Goal: Task Accomplishment & Management: Manage account settings

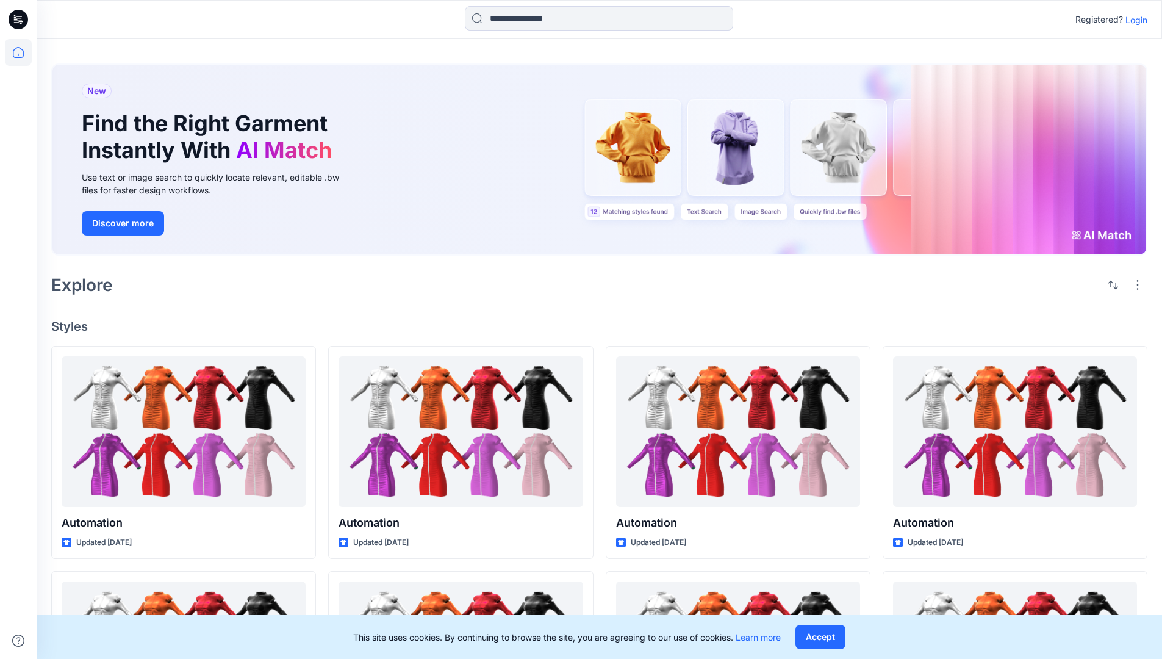
click at [1133, 20] on p "Login" at bounding box center [1136, 19] width 22 height 13
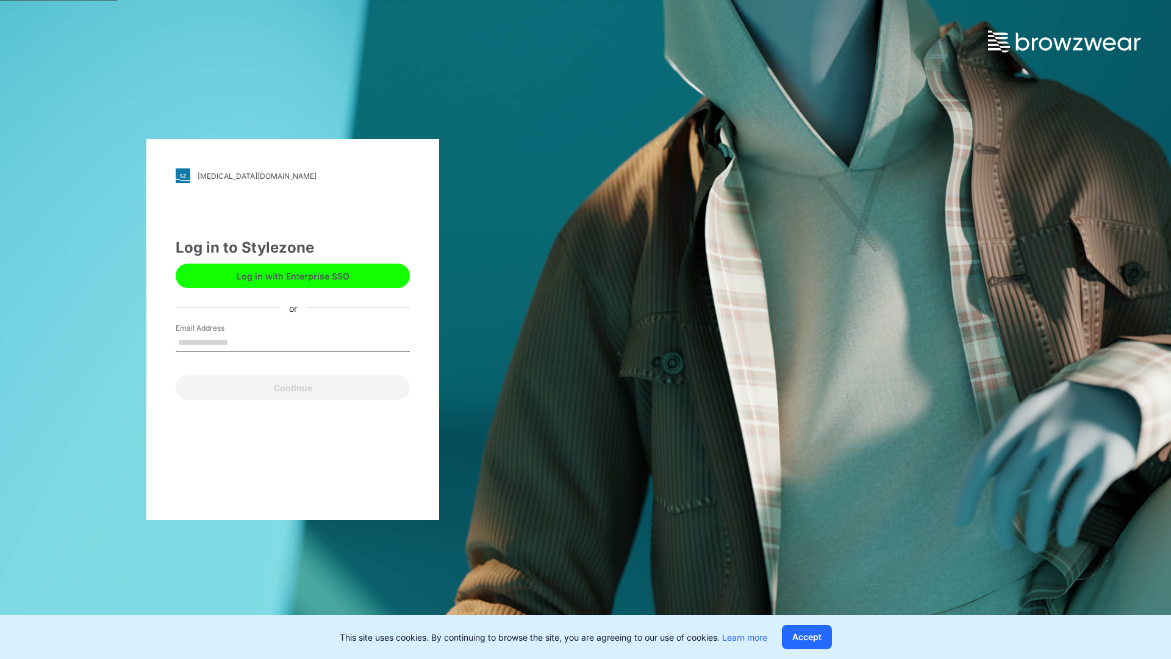
click at [241, 341] on input "Email Address" at bounding box center [293, 343] width 234 height 18
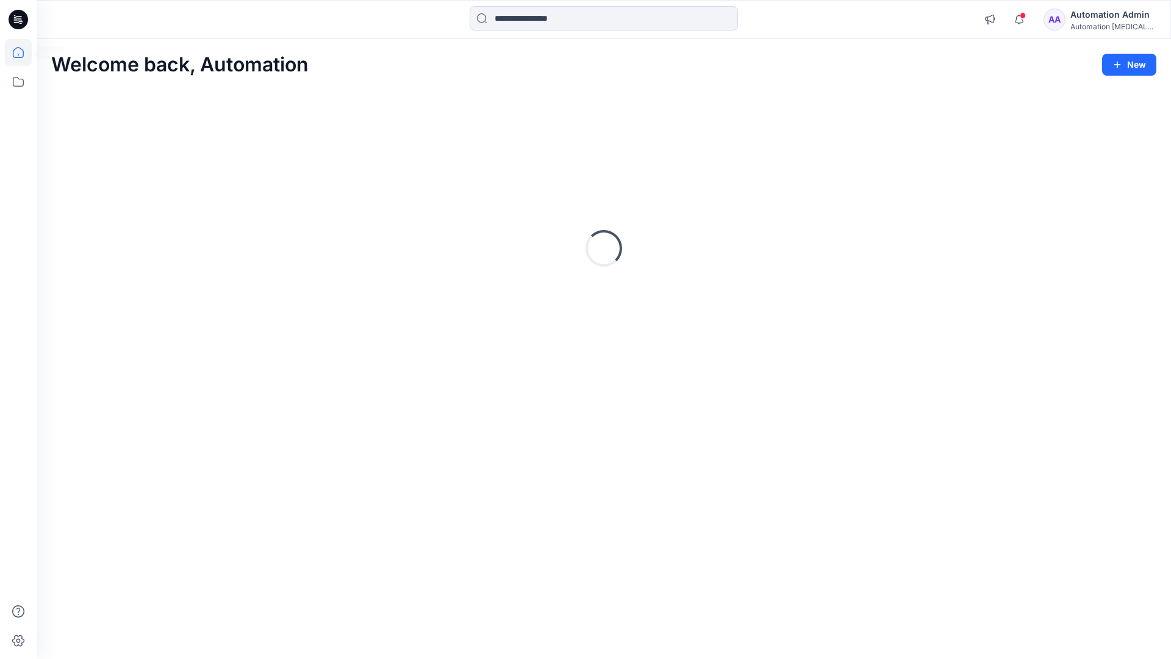
click at [23, 52] on icon at bounding box center [18, 52] width 11 height 11
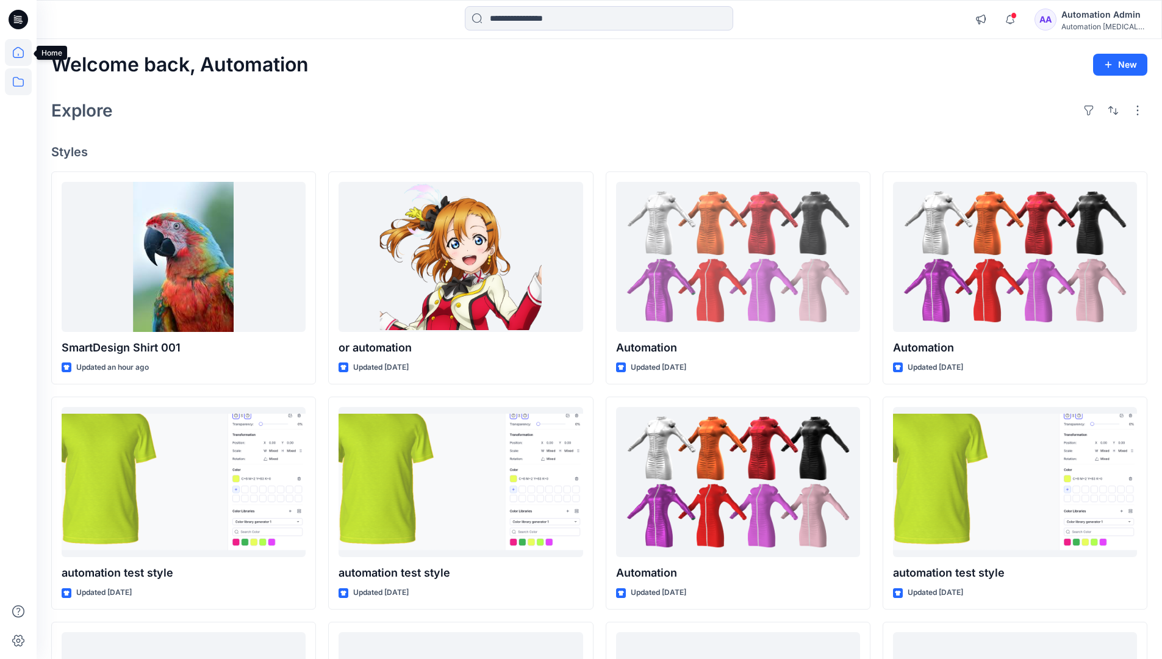
click at [17, 82] on icon at bounding box center [18, 81] width 27 height 27
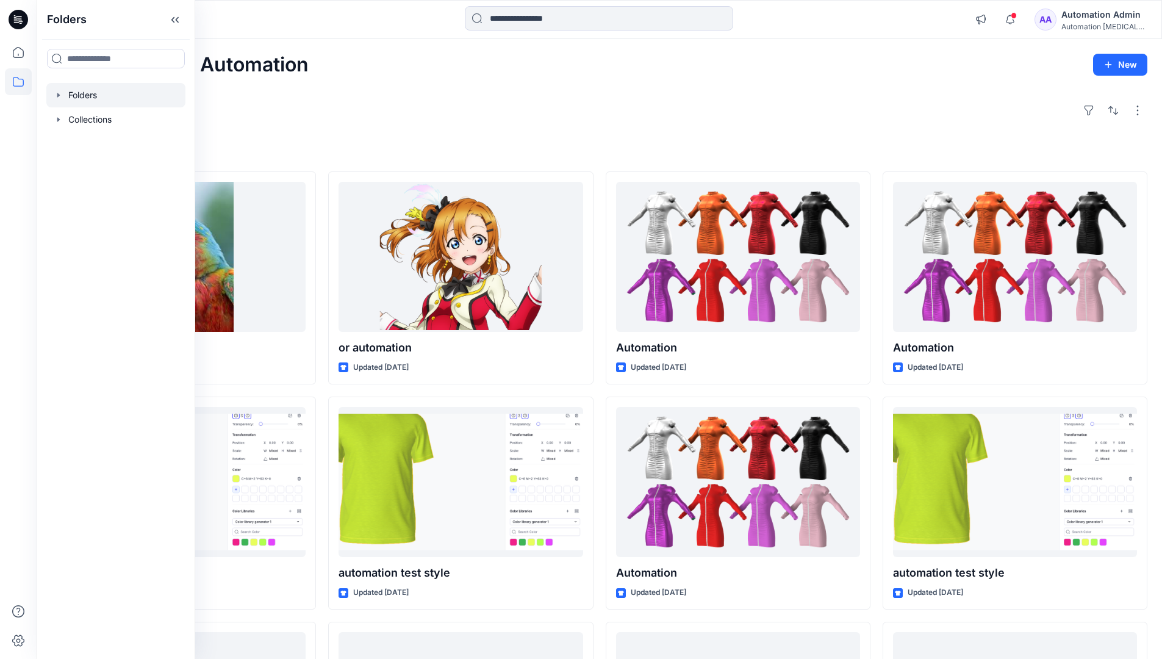
click at [99, 93] on div at bounding box center [115, 95] width 139 height 24
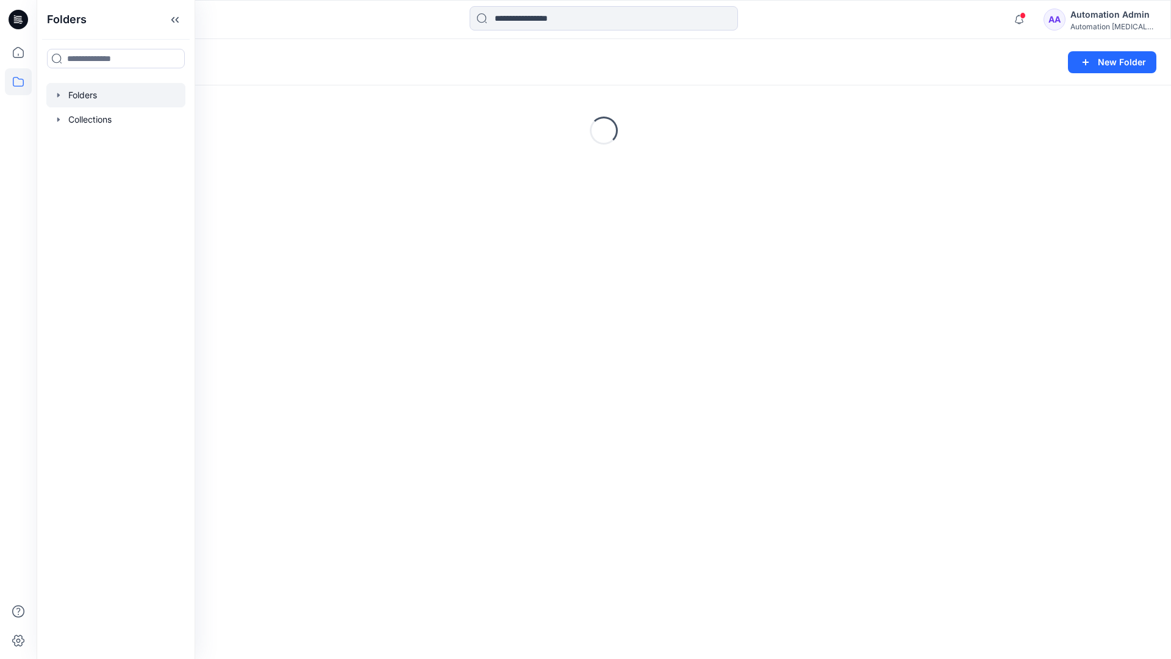
click at [710, 359] on div "Folders New Folder Loading..." at bounding box center [604, 349] width 1134 height 620
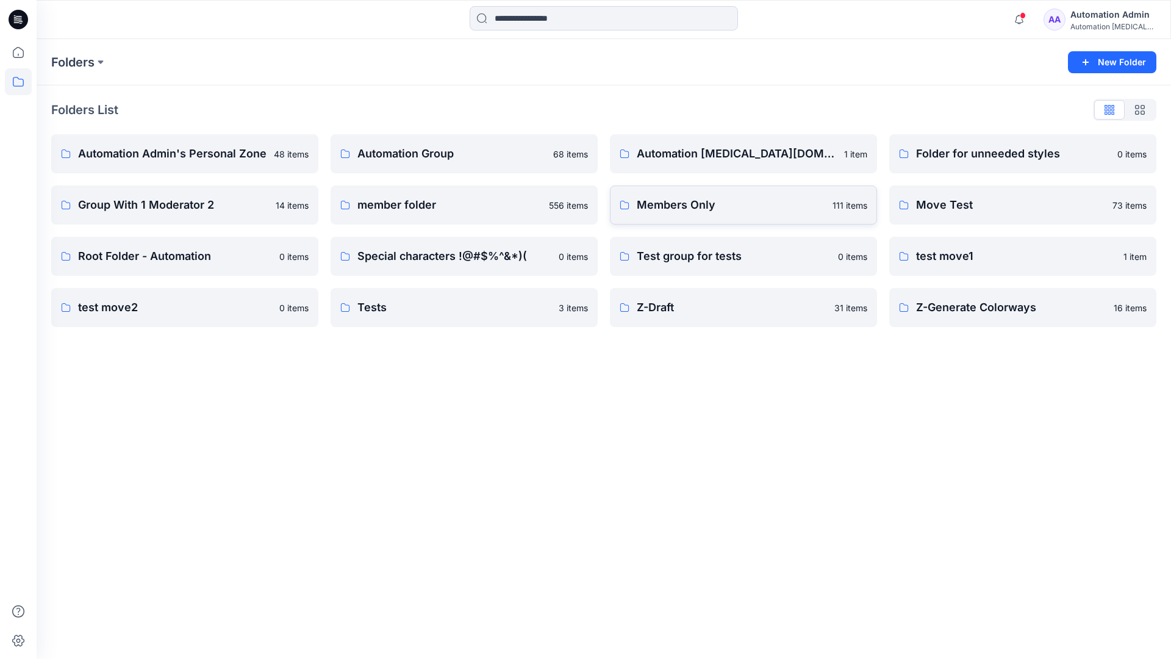
click at [745, 214] on link "Members Only 111 items" at bounding box center [743, 204] width 267 height 39
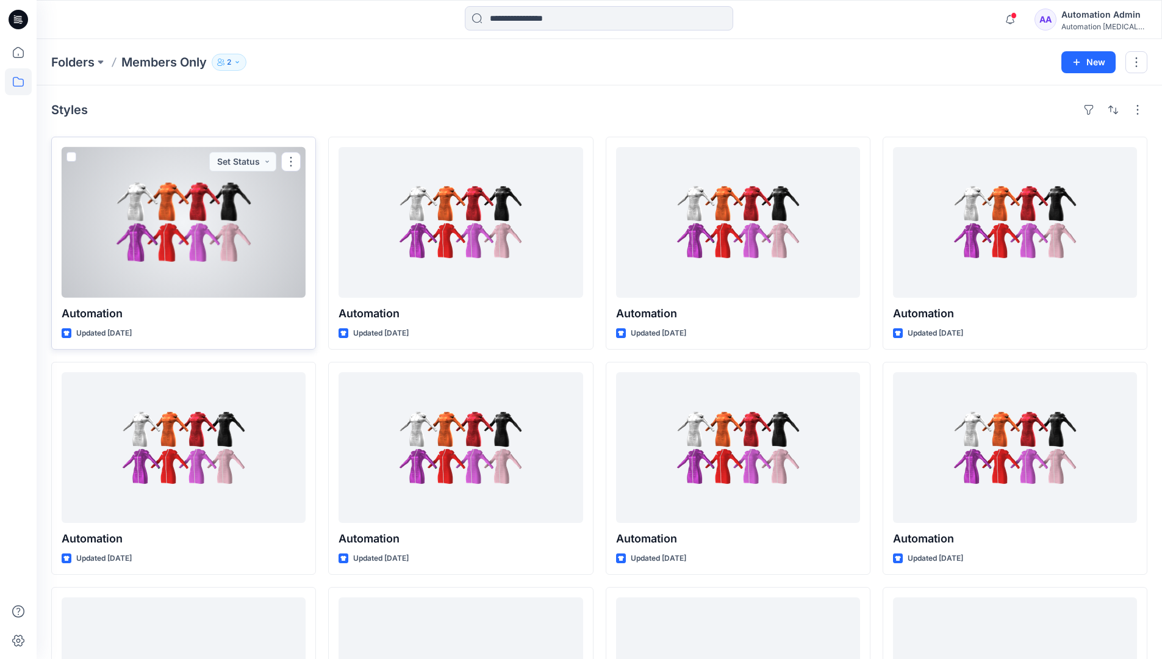
click at [70, 157] on span at bounding box center [71, 157] width 10 height 10
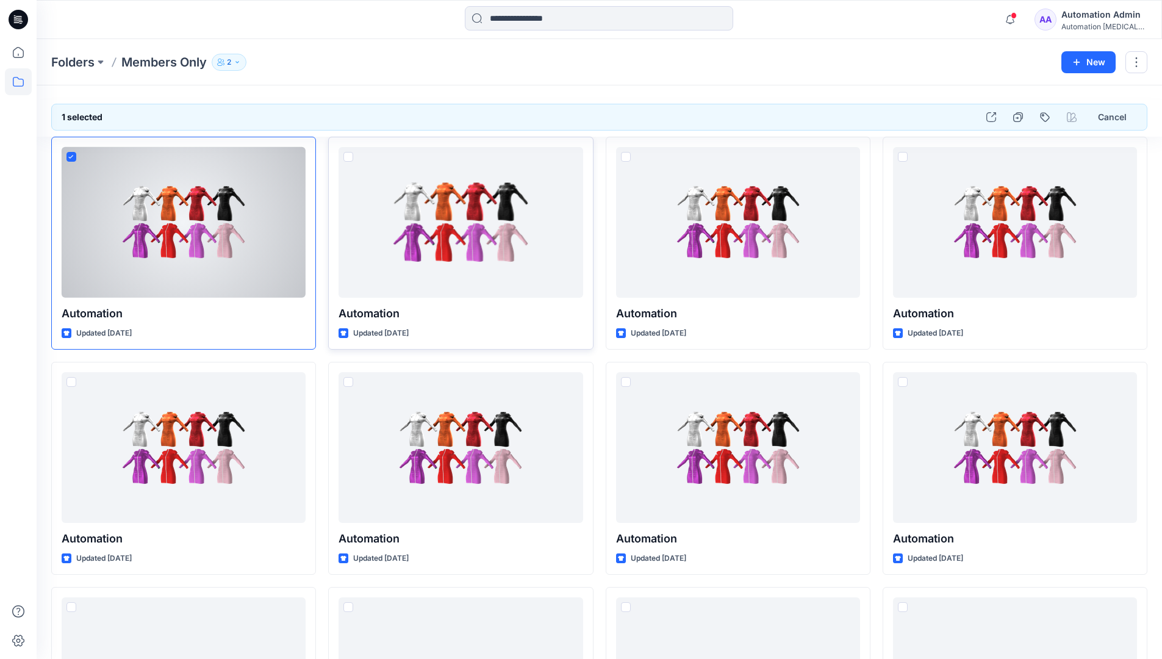
click at [348, 155] on span at bounding box center [348, 157] width 10 height 10
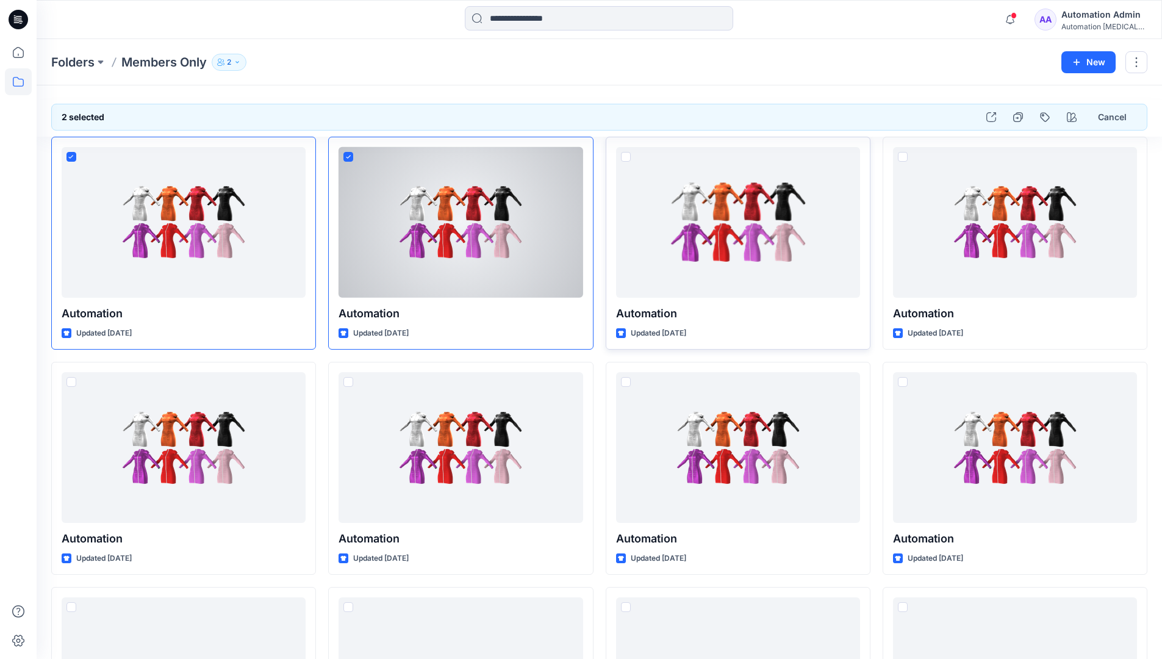
click at [628, 157] on span at bounding box center [626, 157] width 10 height 10
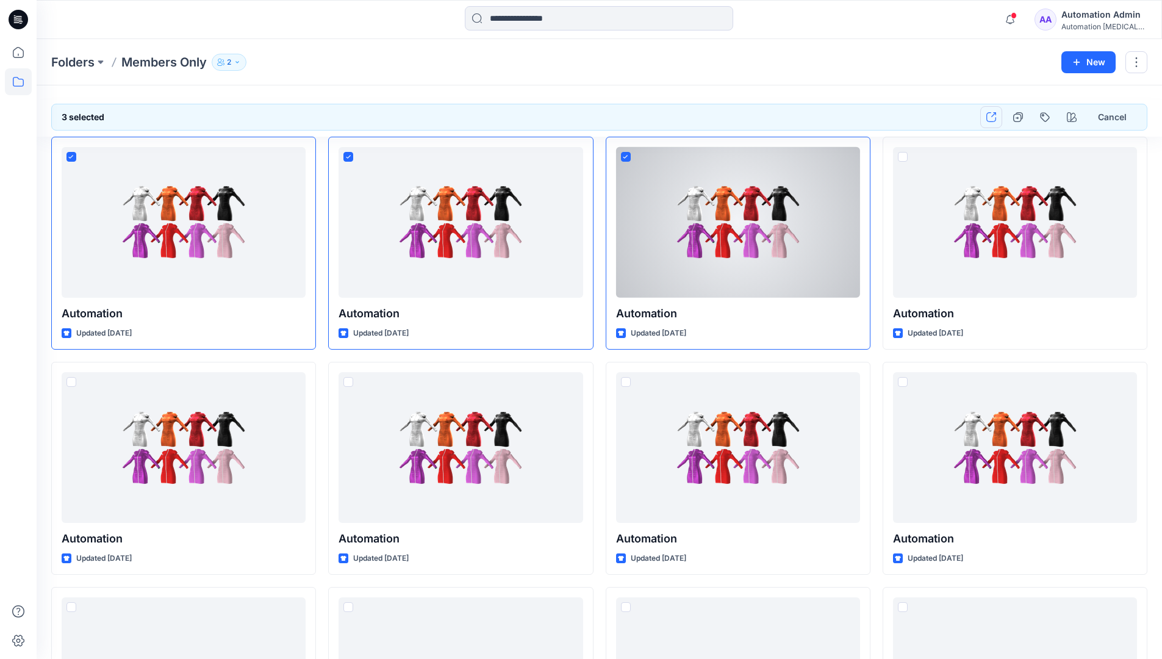
click at [991, 117] on icon "button" at bounding box center [991, 117] width 10 height 10
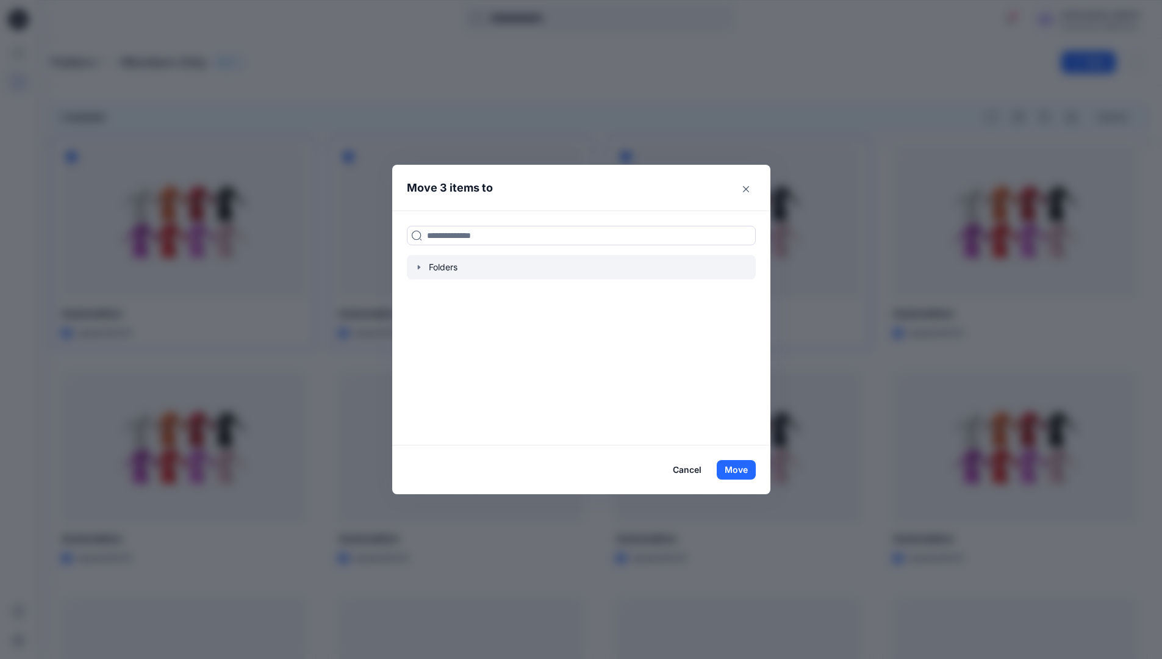
click at [421, 268] on icon "button" at bounding box center [419, 267] width 10 height 10
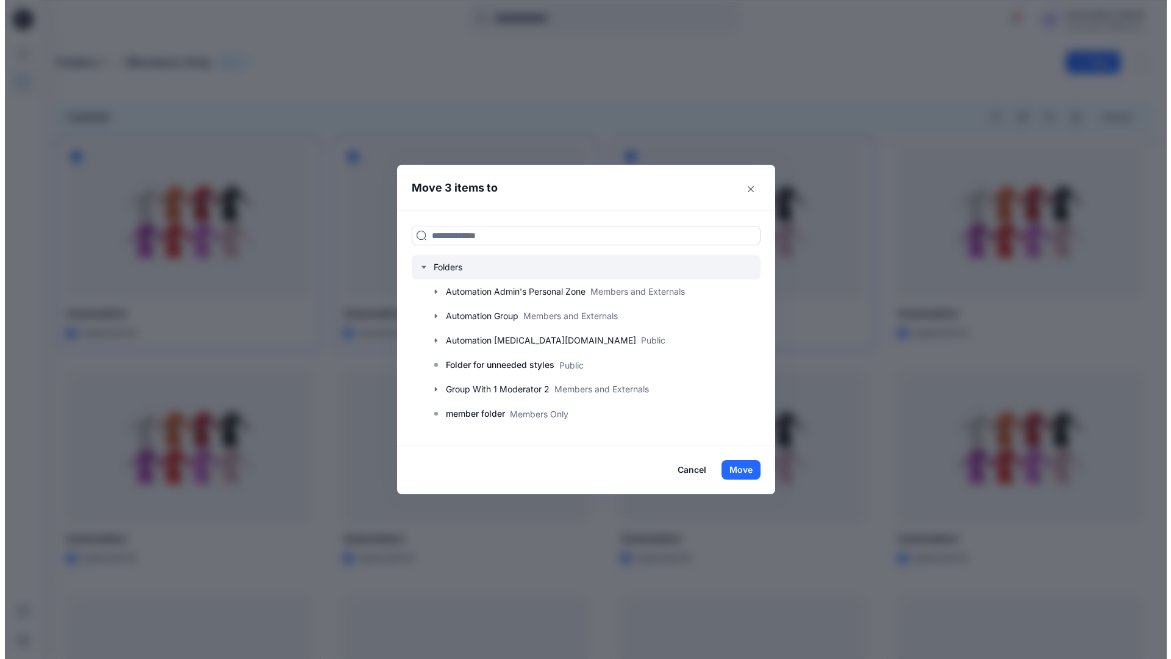
scroll to position [240, 0]
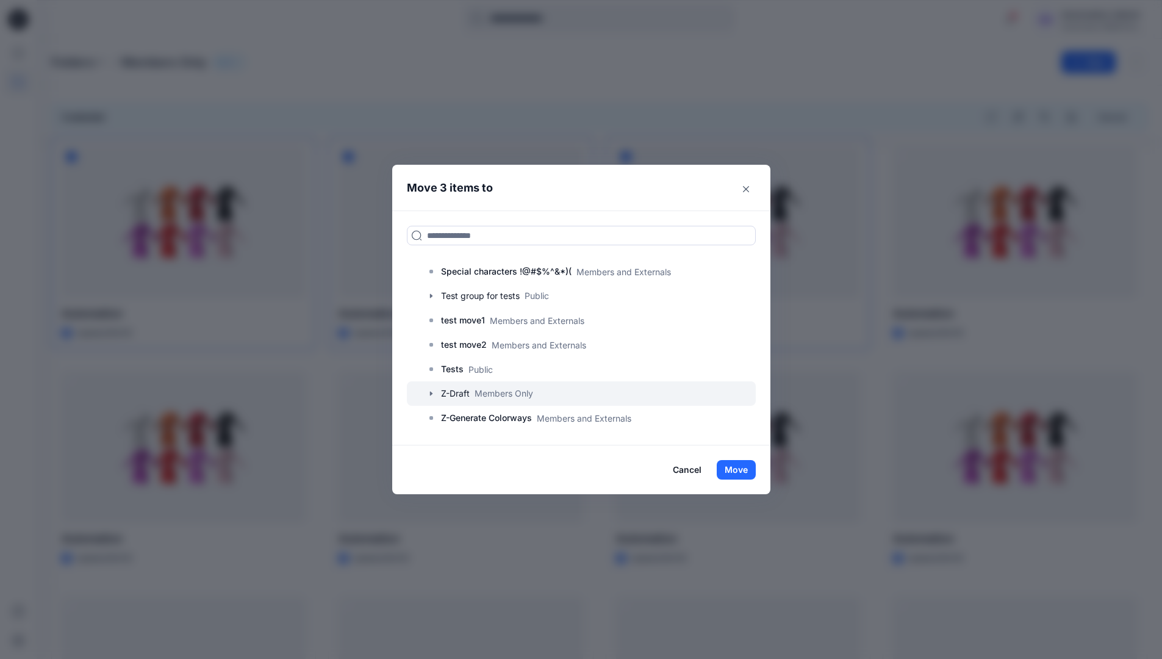
click at [463, 394] on div at bounding box center [581, 393] width 349 height 24
click at [737, 469] on button "Move" at bounding box center [735, 470] width 39 height 20
click at [74, 63] on p "Folders" at bounding box center [72, 62] width 43 height 17
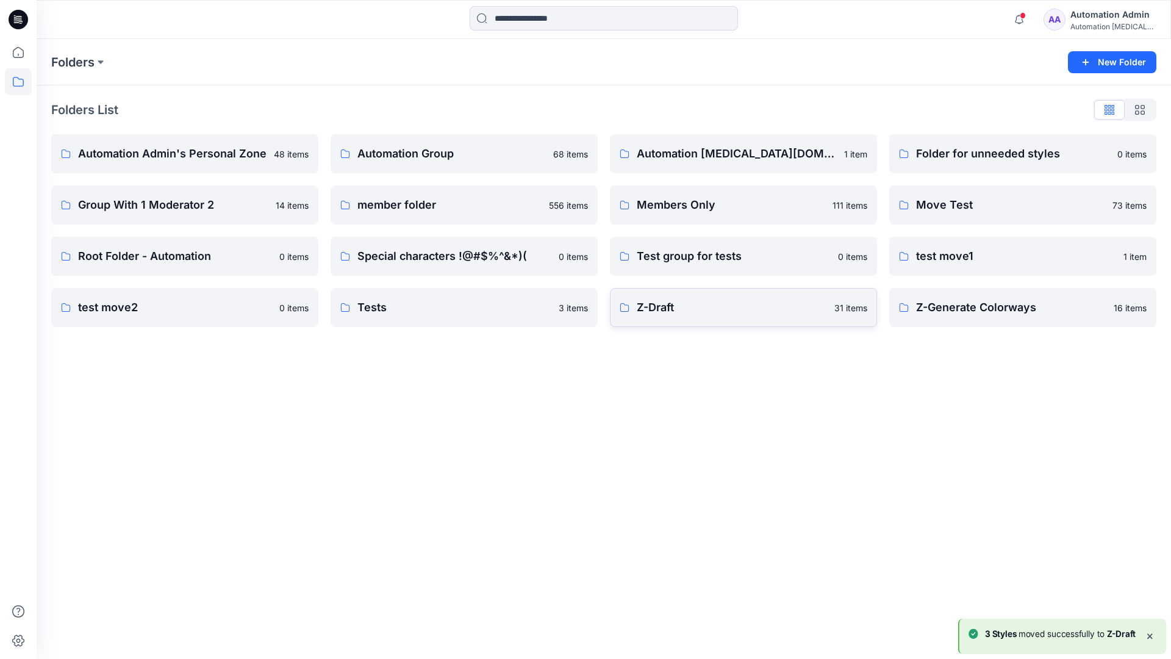
click at [758, 314] on p "Z-Draft" at bounding box center [732, 307] width 190 height 17
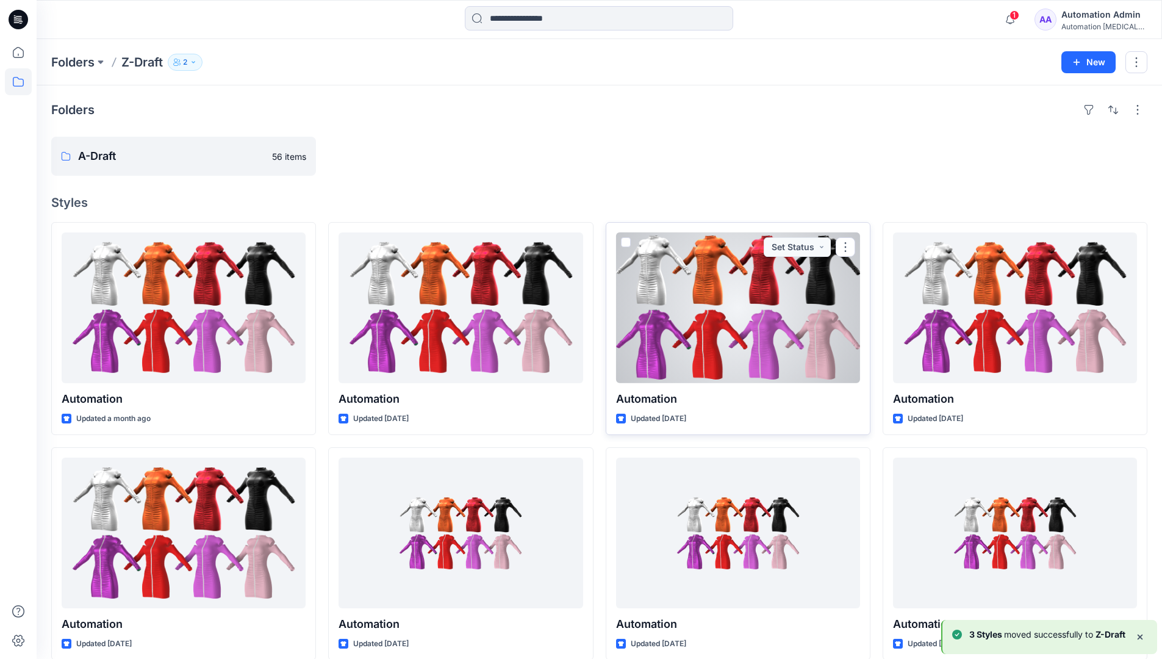
click at [624, 238] on span at bounding box center [626, 242] width 10 height 10
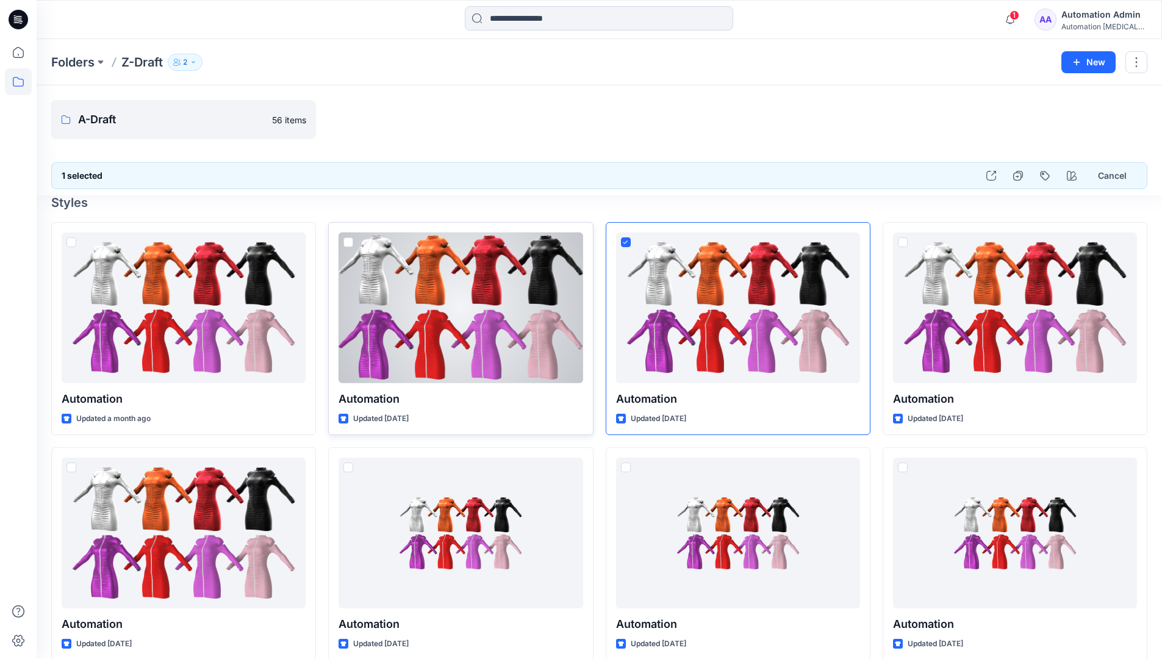
click at [349, 244] on span at bounding box center [348, 242] width 10 height 10
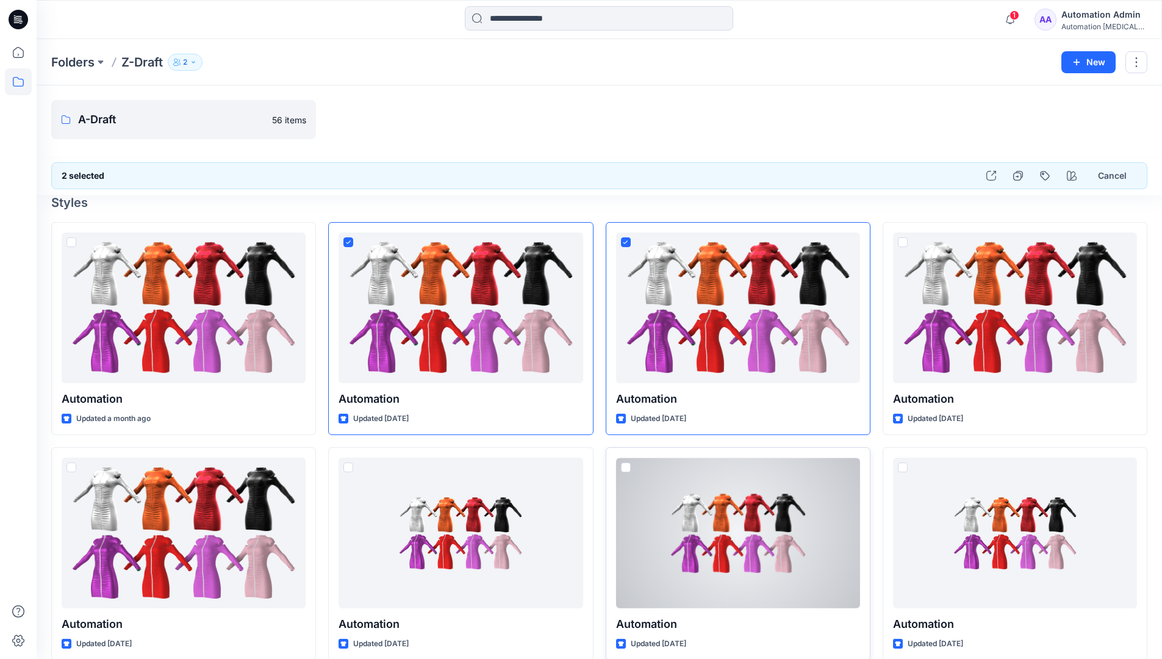
click at [624, 470] on span at bounding box center [626, 467] width 10 height 10
click at [991, 176] on icon "button" at bounding box center [991, 176] width 10 height 10
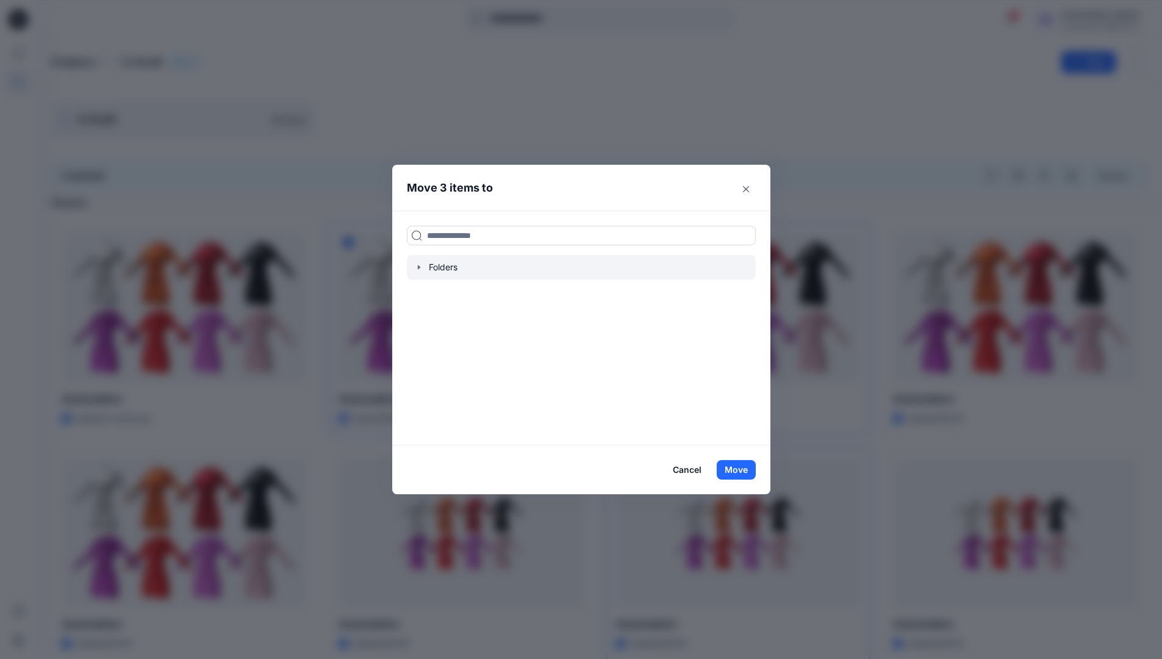
click at [420, 268] on icon "button" at bounding box center [418, 267] width 2 height 4
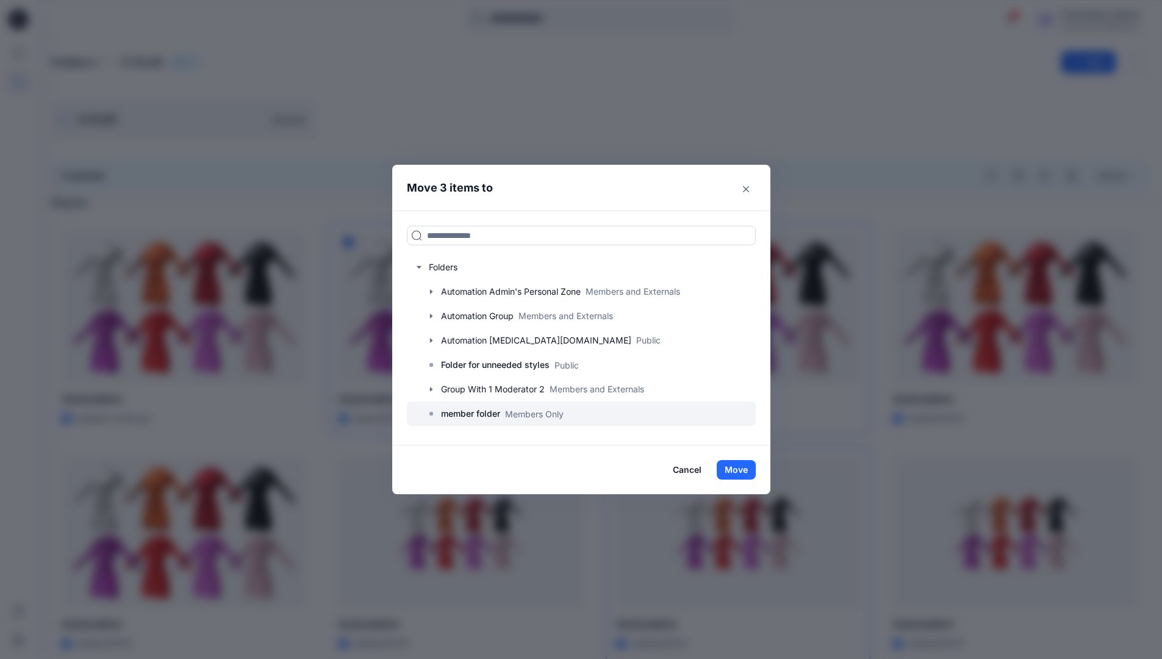
click at [474, 412] on p "member folder" at bounding box center [470, 413] width 59 height 15
click at [739, 469] on button "Move" at bounding box center [735, 470] width 39 height 20
click at [1082, 21] on div "Automation Admin" at bounding box center [1103, 14] width 85 height 15
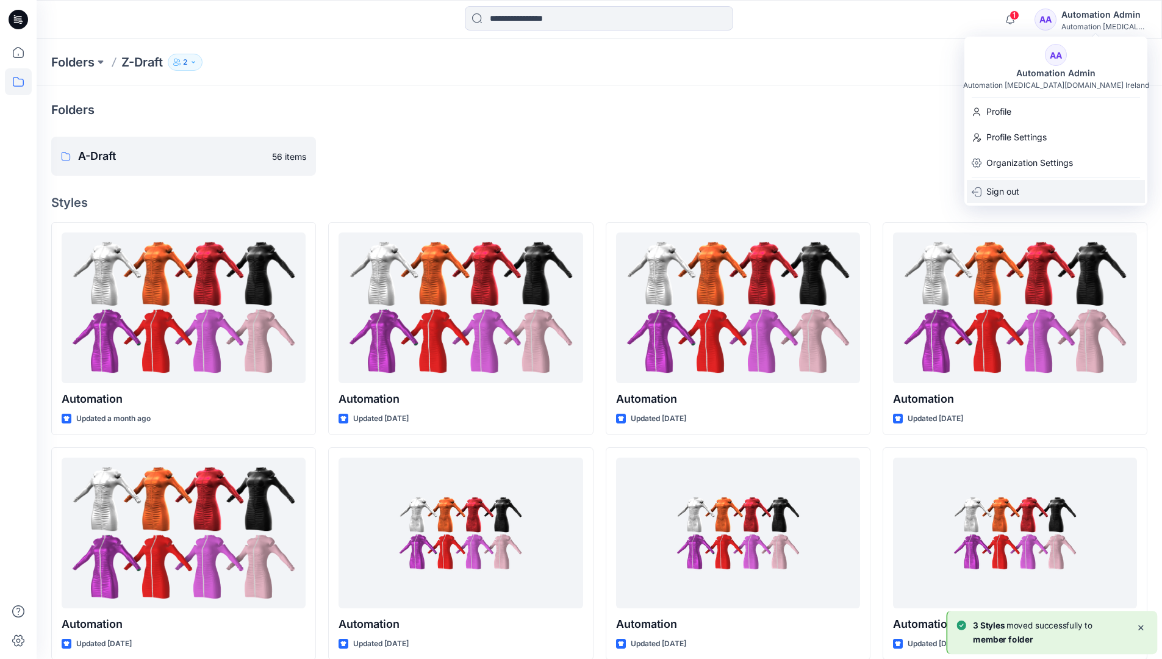
click at [1009, 186] on p "Sign out" at bounding box center [1002, 191] width 33 height 23
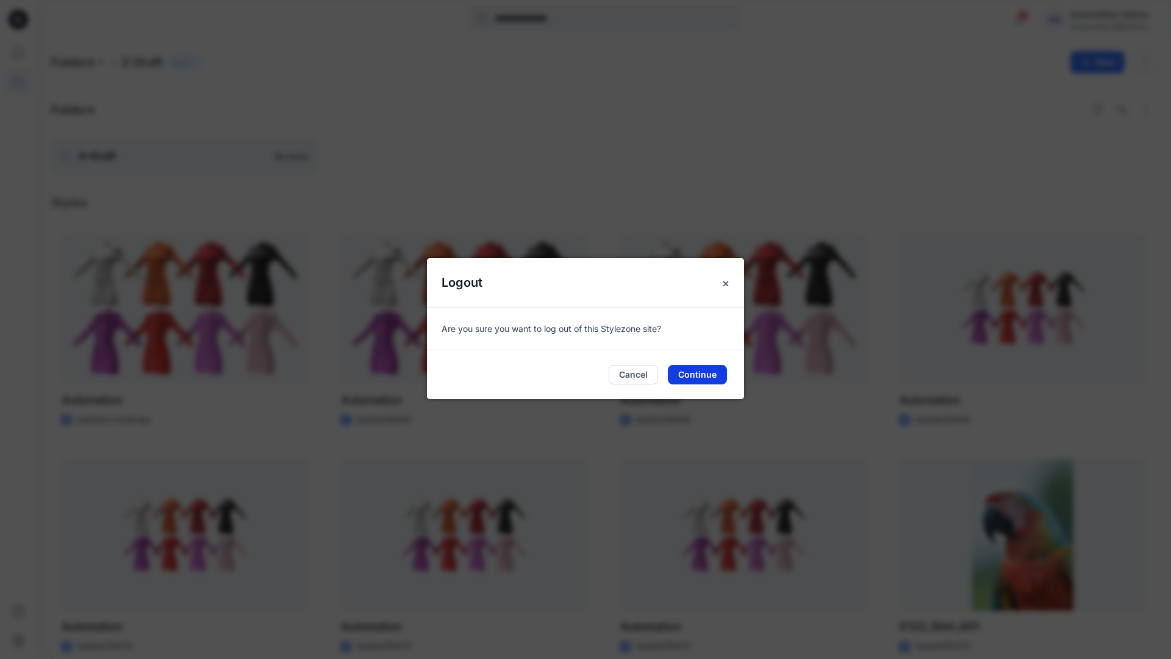
click at [690, 373] on button "Continue" at bounding box center [697, 375] width 59 height 20
